Goal: Task Accomplishment & Management: Use online tool/utility

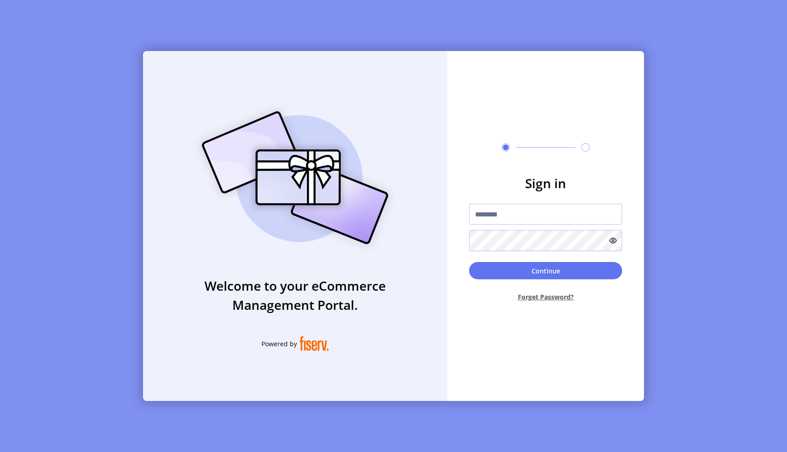
click at [511, 220] on input "text" at bounding box center [545, 214] width 153 height 21
type input "**********"
click at [523, 221] on input "**********" at bounding box center [545, 214] width 153 height 21
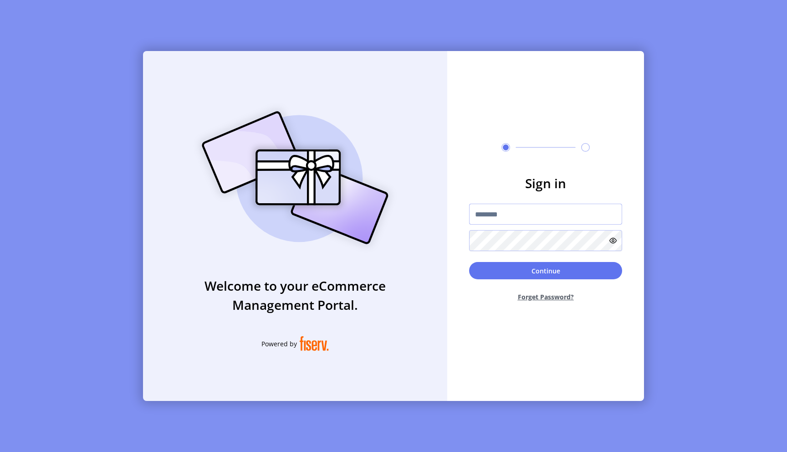
type input "*"
click at [489, 214] on input "*" at bounding box center [545, 214] width 153 height 21
type input "*"
type input "**********"
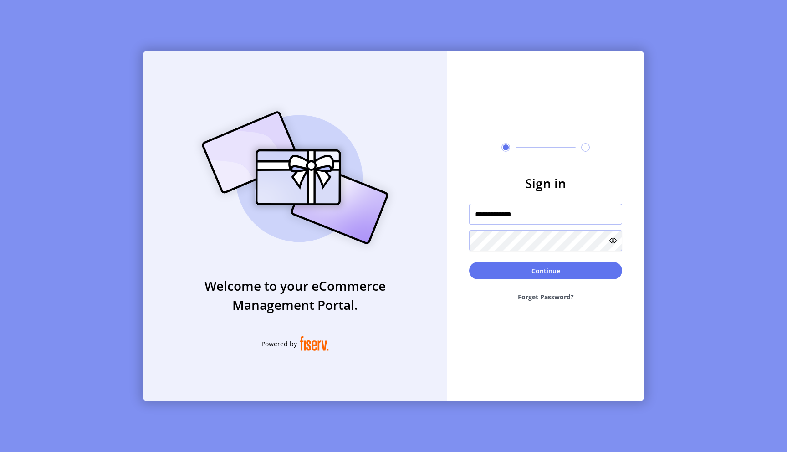
click at [490, 212] on input "**********" at bounding box center [545, 214] width 153 height 21
type input "**********"
click at [525, 264] on button "Continue" at bounding box center [545, 270] width 153 height 17
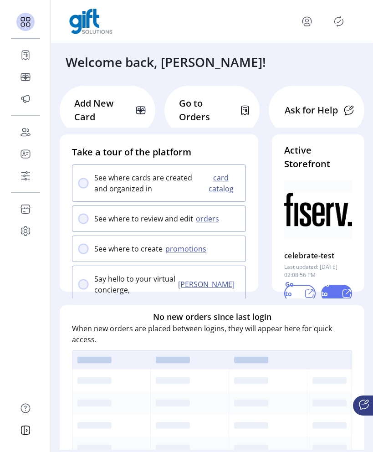
click at [312, 21] on icon "menu" at bounding box center [307, 21] width 15 height 15
click at [287, 58] on span "Sign Out" at bounding box center [274, 57] width 68 height 7
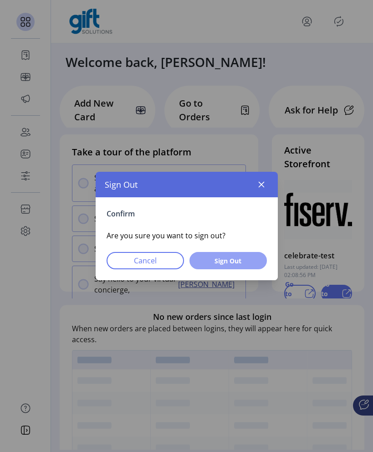
click at [224, 265] on span "Sign Out" at bounding box center [228, 261] width 54 height 10
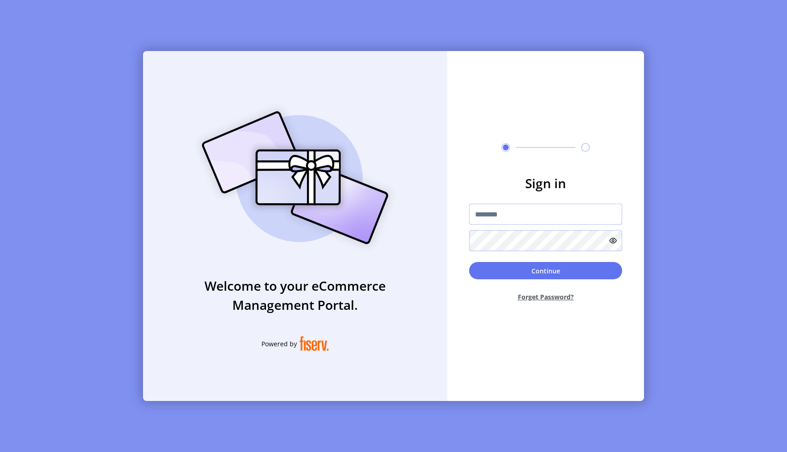
click at [492, 223] on input "text" at bounding box center [545, 214] width 153 height 21
type input "**********"
click at [469, 262] on button "Continue" at bounding box center [545, 270] width 153 height 17
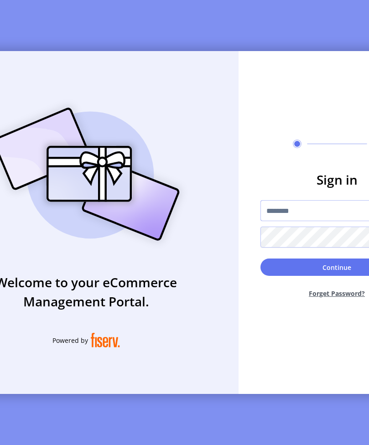
click at [322, 217] on input "text" at bounding box center [336, 210] width 153 height 21
click at [272, 221] on input "text" at bounding box center [336, 210] width 153 height 21
type input "**********"
click at [260, 258] on button "Continue" at bounding box center [336, 266] width 153 height 17
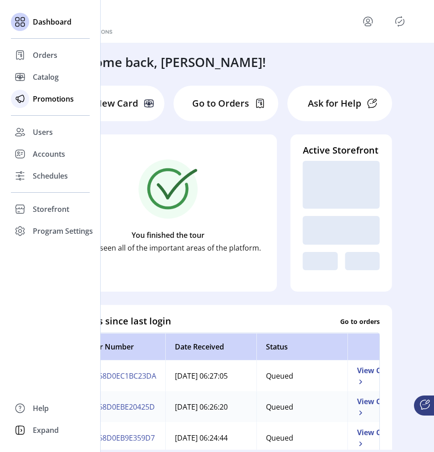
click at [55, 99] on span "Promotions" at bounding box center [53, 98] width 41 height 11
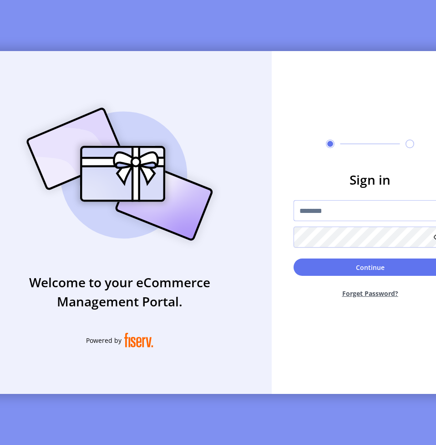
click at [358, 220] on input "text" at bounding box center [370, 210] width 153 height 21
type input "**********"
click at [294, 258] on button "Continue" at bounding box center [370, 266] width 153 height 17
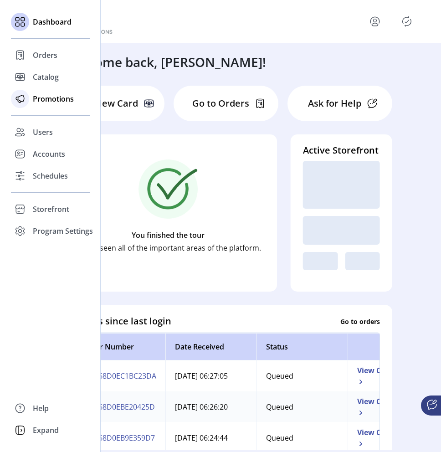
click at [60, 101] on span "Promotions" at bounding box center [53, 98] width 41 height 11
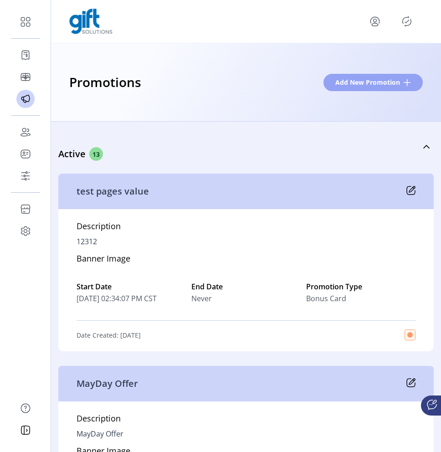
click at [388, 86] on span "Add New Promotion" at bounding box center [367, 82] width 65 height 10
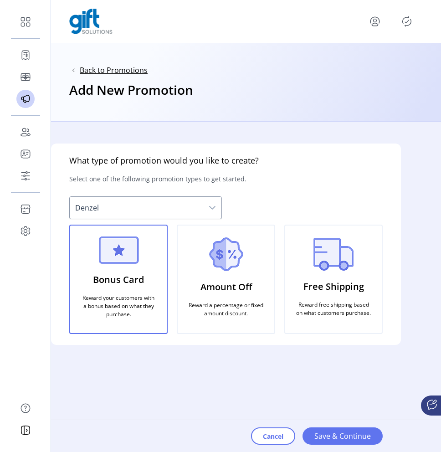
click at [132, 72] on span "Back to Promotions" at bounding box center [114, 70] width 68 height 11
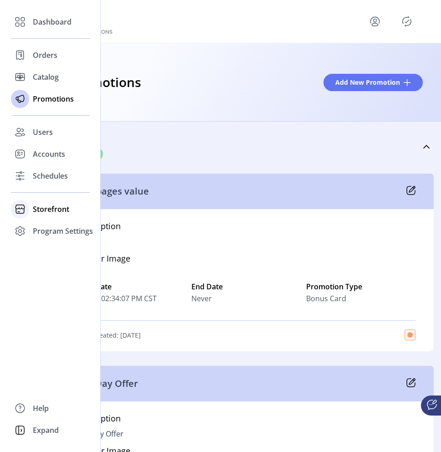
click at [54, 212] on span "Storefront" at bounding box center [51, 209] width 36 height 11
click at [66, 231] on span "Configuration" at bounding box center [57, 227] width 48 height 11
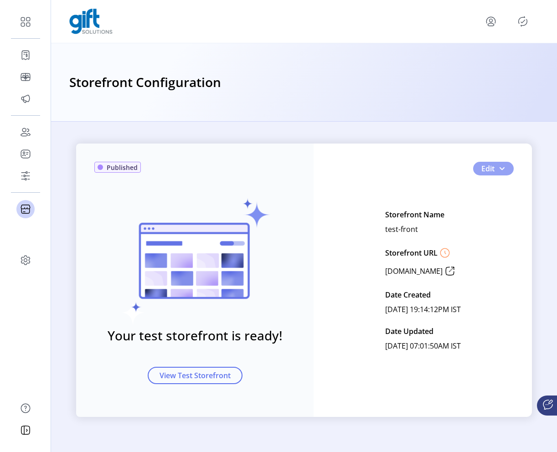
click at [503, 170] on span "button" at bounding box center [501, 168] width 7 height 7
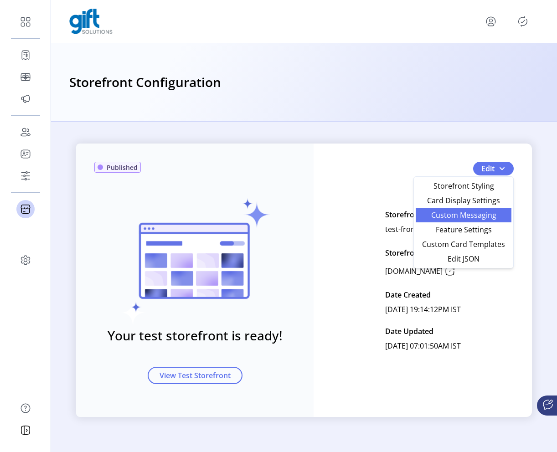
click at [475, 214] on span "Custom Messaging" at bounding box center [463, 214] width 85 height 7
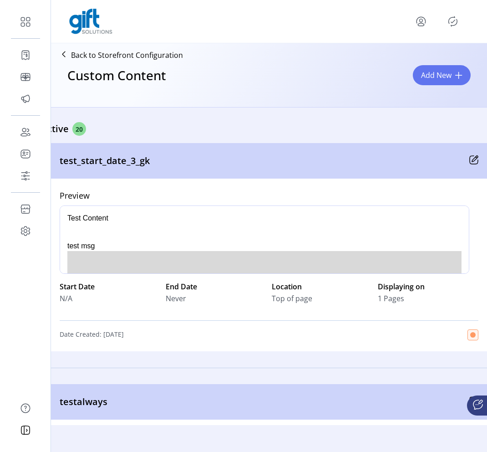
click at [441, 63] on div "Custom Content Add New" at bounding box center [269, 83] width 429 height 40
click at [440, 77] on span "Add New" at bounding box center [436, 75] width 31 height 11
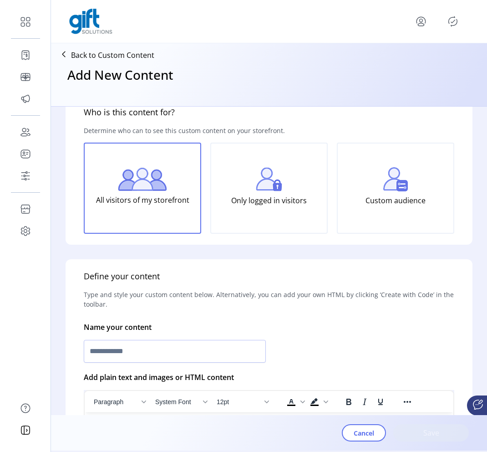
scroll to position [139, 0]
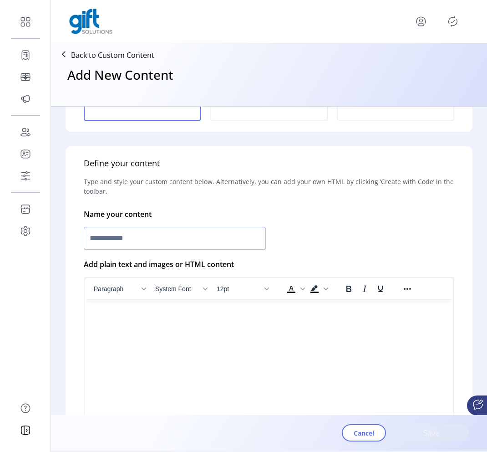
click at [176, 243] on input "text" at bounding box center [175, 238] width 182 height 23
type input "**********"
click at [188, 307] on html at bounding box center [269, 302] width 369 height 7
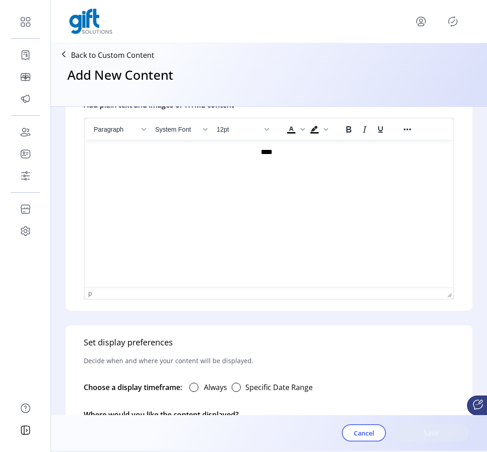
scroll to position [357, 0]
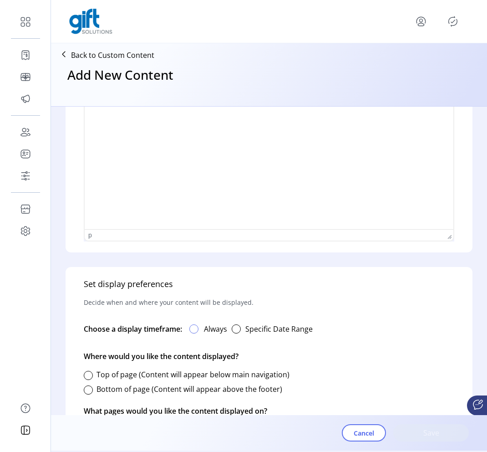
click at [193, 330] on div at bounding box center [194, 328] width 9 height 9
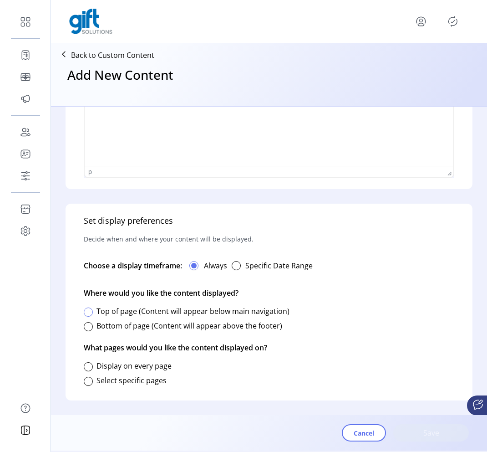
click at [87, 309] on div at bounding box center [88, 312] width 9 height 9
click at [92, 364] on div at bounding box center [88, 366] width 9 height 9
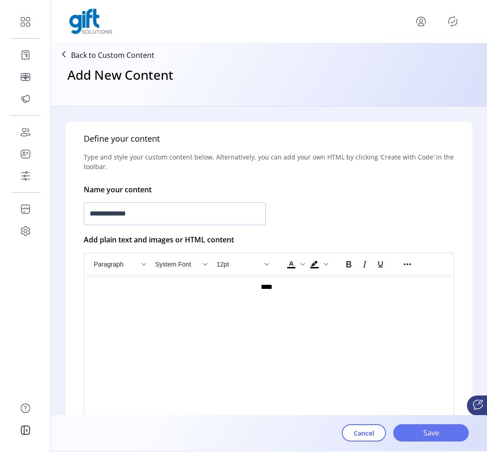
scroll to position [0, 0]
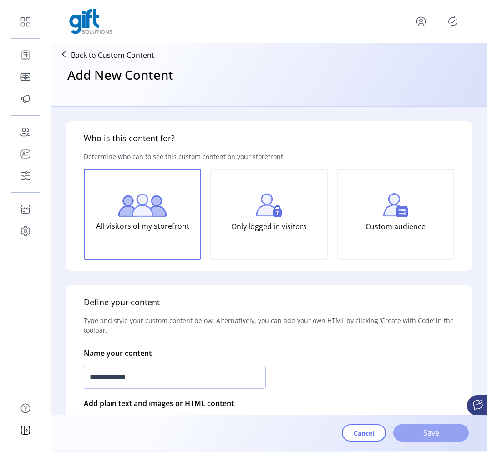
click at [424, 436] on span "Save" at bounding box center [431, 432] width 52 height 11
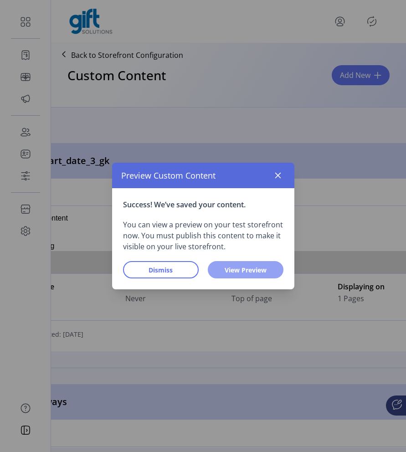
click at [245, 269] on span "View Preview" at bounding box center [246, 270] width 52 height 10
click at [169, 274] on span "Dismiss" at bounding box center [161, 270] width 52 height 10
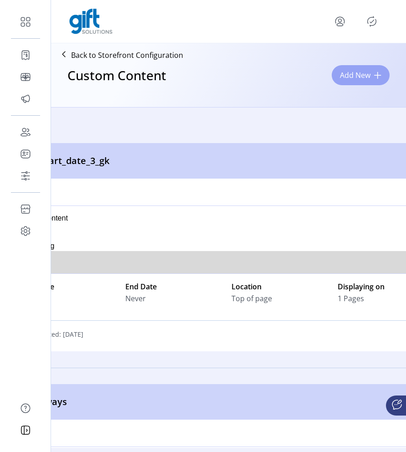
click at [364, 80] on span "Add New" at bounding box center [355, 75] width 31 height 11
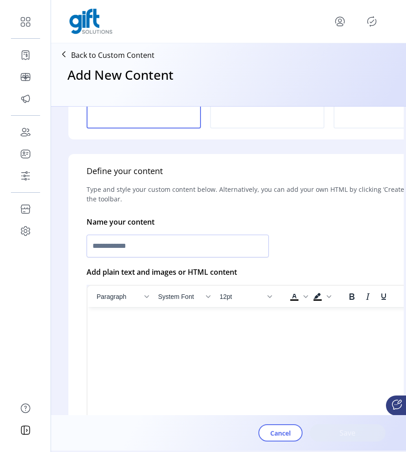
scroll to position [167, 0]
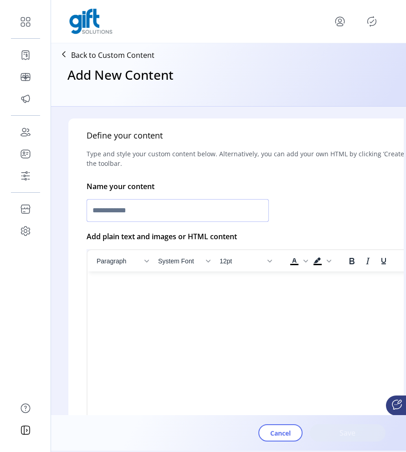
click at [128, 214] on input "text" at bounding box center [178, 210] width 182 height 23
type input "**********"
click at [204, 279] on html at bounding box center [267, 275] width 360 height 7
click at [218, 279] on html at bounding box center [267, 275] width 360 height 7
click at [208, 279] on html at bounding box center [267, 275] width 360 height 7
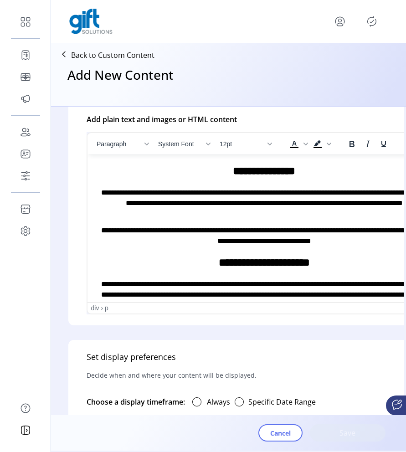
scroll to position [427, 0]
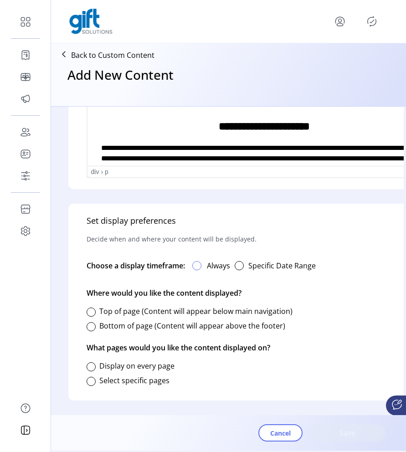
click at [200, 261] on div at bounding box center [196, 265] width 9 height 9
click at [93, 308] on div at bounding box center [91, 312] width 9 height 9
click at [94, 362] on div at bounding box center [91, 366] width 9 height 9
click at [93, 377] on div at bounding box center [91, 381] width 9 height 9
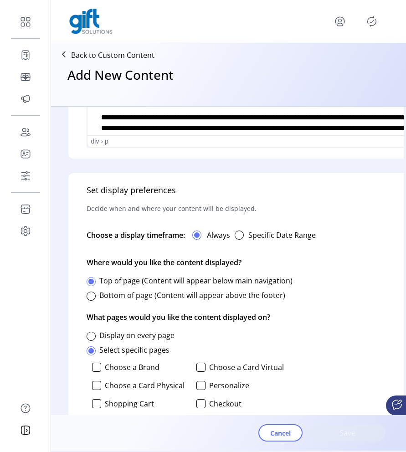
scroll to position [549, 0]
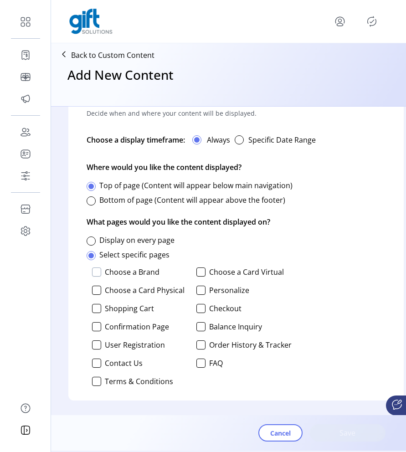
click at [97, 272] on div at bounding box center [96, 271] width 9 height 9
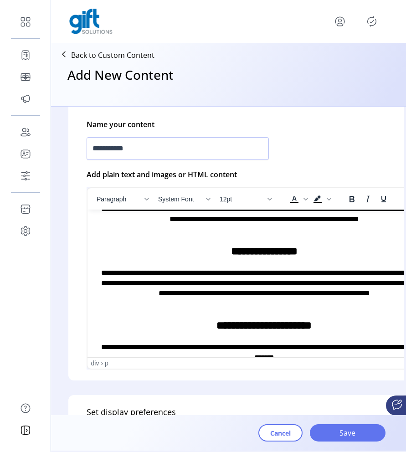
scroll to position [800, 0]
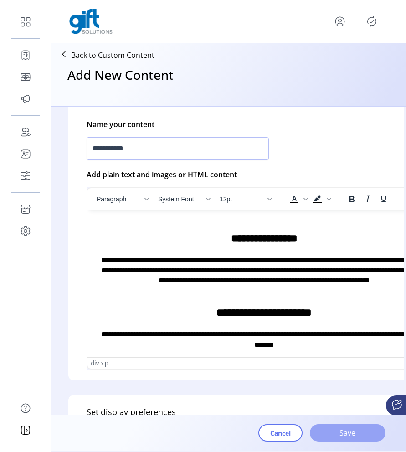
click at [359, 438] on button "Save" at bounding box center [348, 432] width 76 height 17
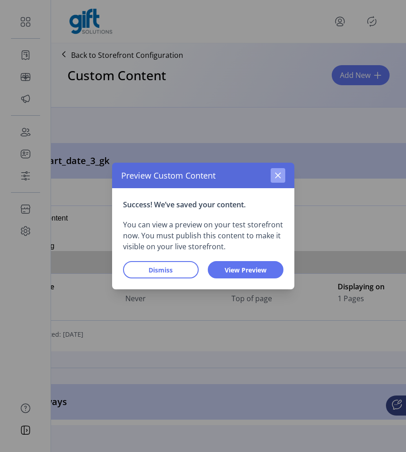
click at [281, 175] on icon "button" at bounding box center [277, 175] width 7 height 7
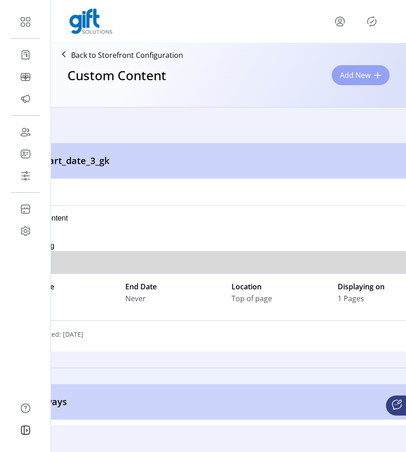
click at [364, 77] on span "Add New" at bounding box center [355, 75] width 31 height 11
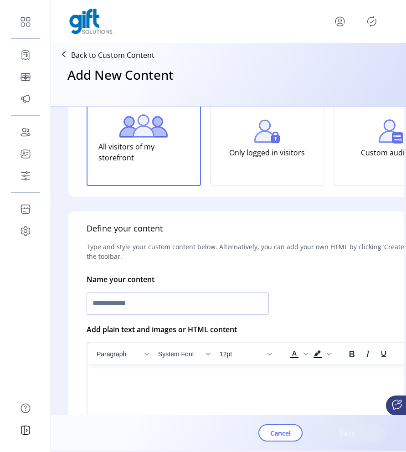
scroll to position [101, 0]
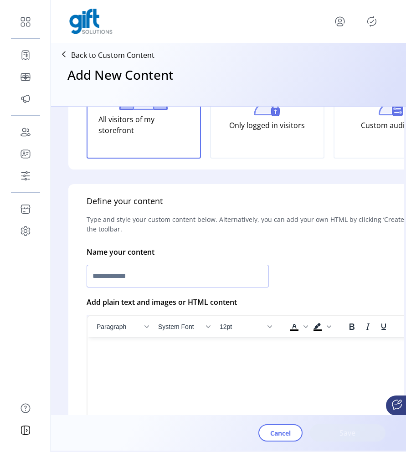
click at [186, 279] on input "text" at bounding box center [178, 276] width 182 height 23
type input "********"
click at [214, 344] on html at bounding box center [267, 340] width 360 height 7
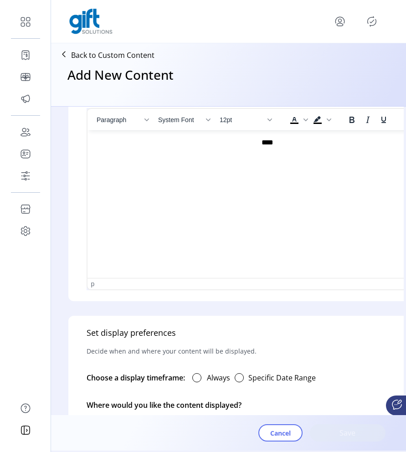
scroll to position [427, 0]
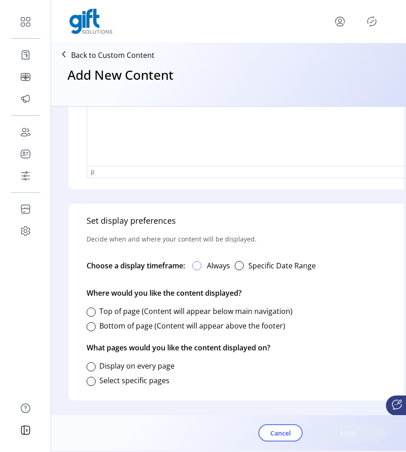
click at [200, 261] on div at bounding box center [196, 265] width 9 height 9
click at [88, 308] on div at bounding box center [91, 312] width 9 height 9
click at [92, 362] on div at bounding box center [91, 366] width 9 height 9
click at [348, 435] on span "Save" at bounding box center [348, 432] width 52 height 11
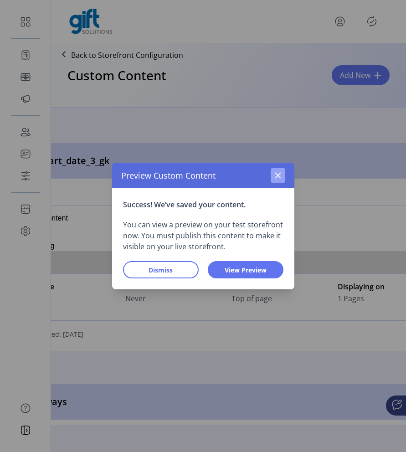
click at [284, 179] on button "button" at bounding box center [278, 175] width 15 height 15
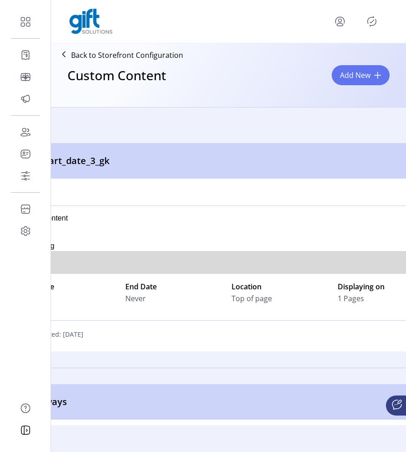
click at [337, 84] on div "Add New" at bounding box center [361, 75] width 58 height 20
click at [353, 78] on span "Add New" at bounding box center [355, 75] width 31 height 11
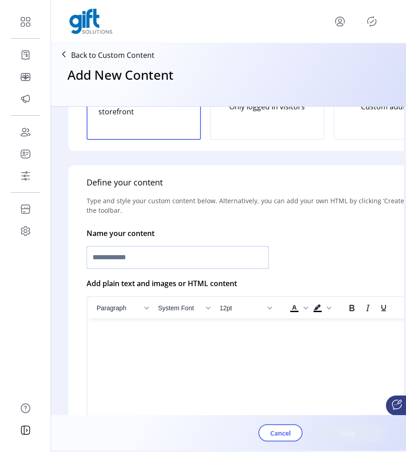
click at [175, 259] on input "text" at bounding box center [178, 257] width 182 height 23
type input "**********"
click at [205, 326] on html at bounding box center [267, 321] width 360 height 7
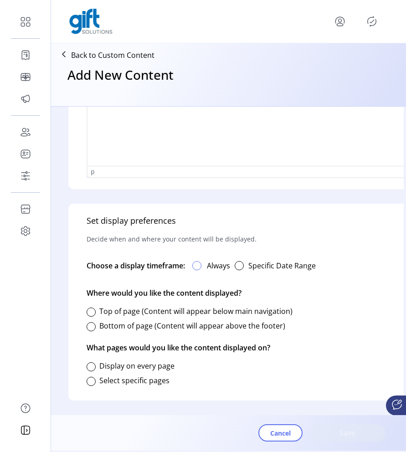
click at [196, 261] on div at bounding box center [196, 265] width 9 height 9
click at [93, 308] on div at bounding box center [91, 312] width 9 height 9
click at [92, 362] on div at bounding box center [91, 366] width 9 height 9
click at [341, 427] on button "Save" at bounding box center [348, 432] width 76 height 17
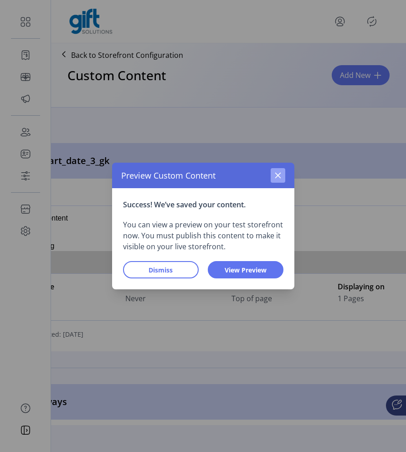
click at [278, 179] on icon "button" at bounding box center [277, 175] width 7 height 7
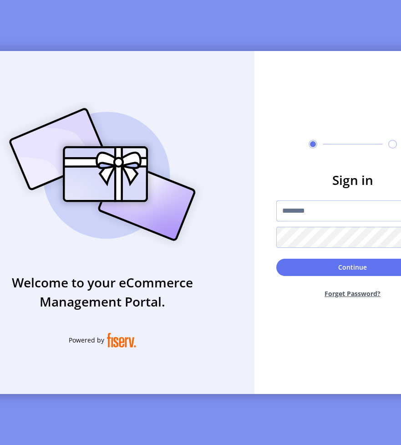
click at [321, 214] on input "text" at bounding box center [353, 210] width 153 height 21
type input "**********"
click at [277, 259] on button "Continue" at bounding box center [353, 267] width 153 height 17
